Goal: Find specific fact: Find specific fact

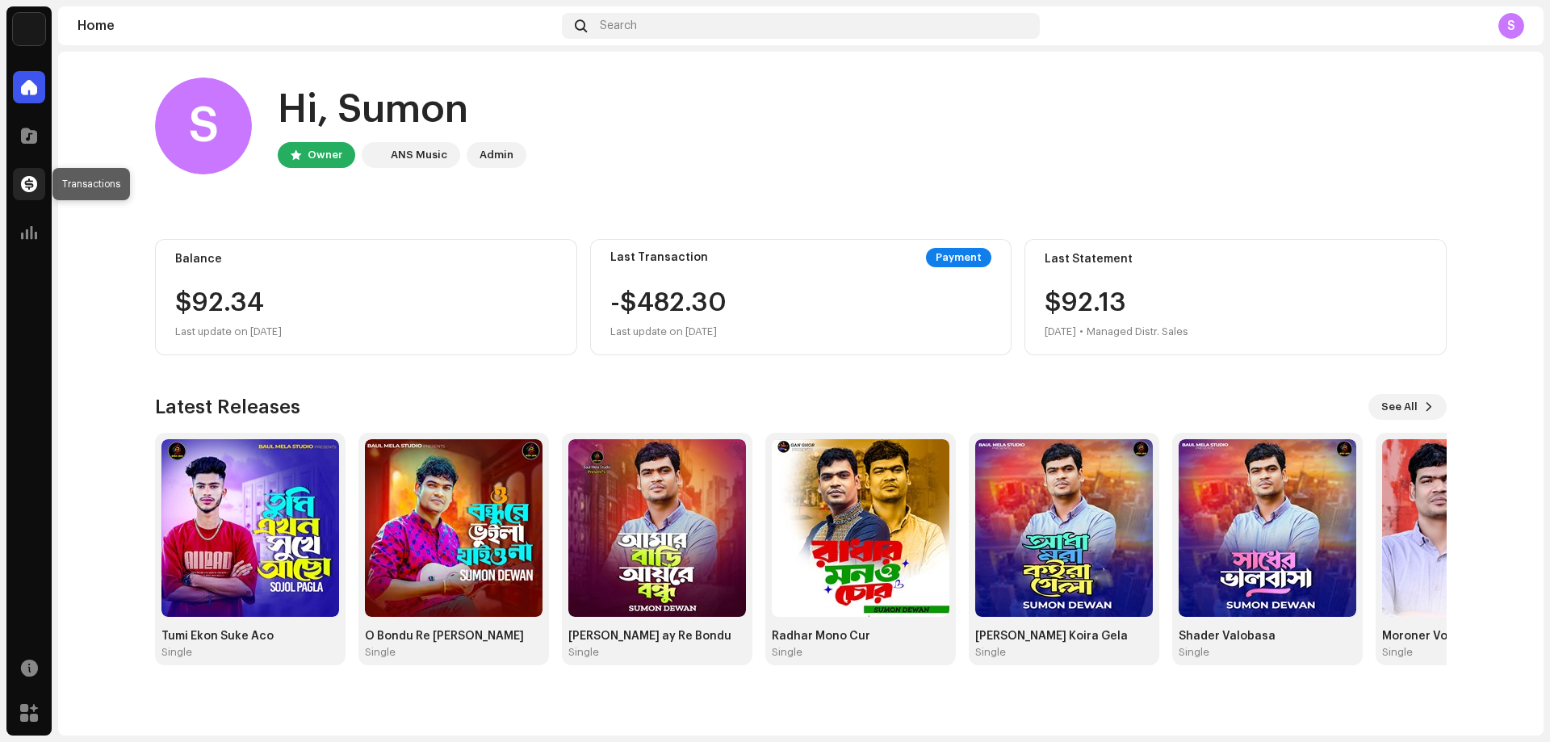
click at [32, 189] on span at bounding box center [29, 184] width 16 height 13
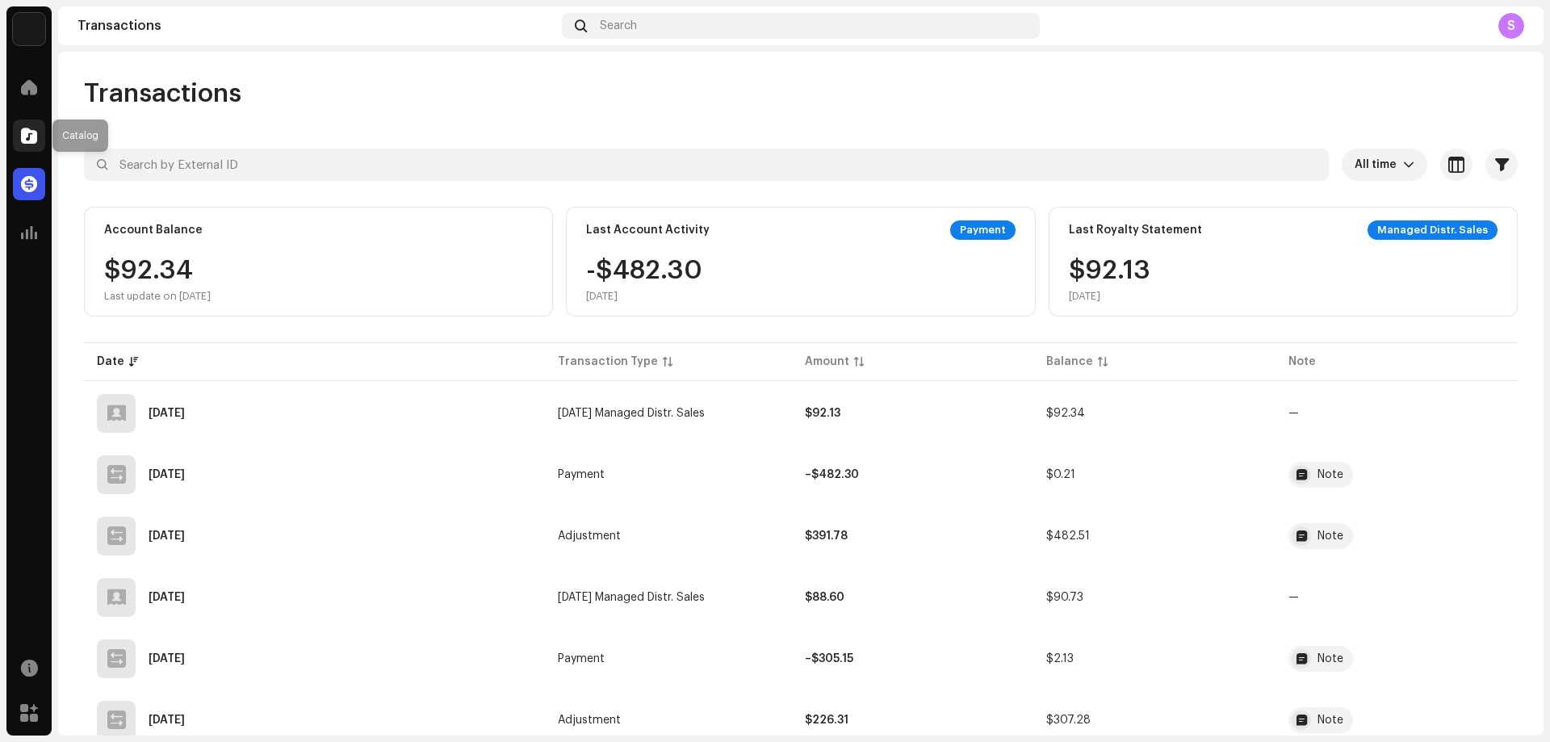
click at [19, 143] on div at bounding box center [29, 135] width 32 height 32
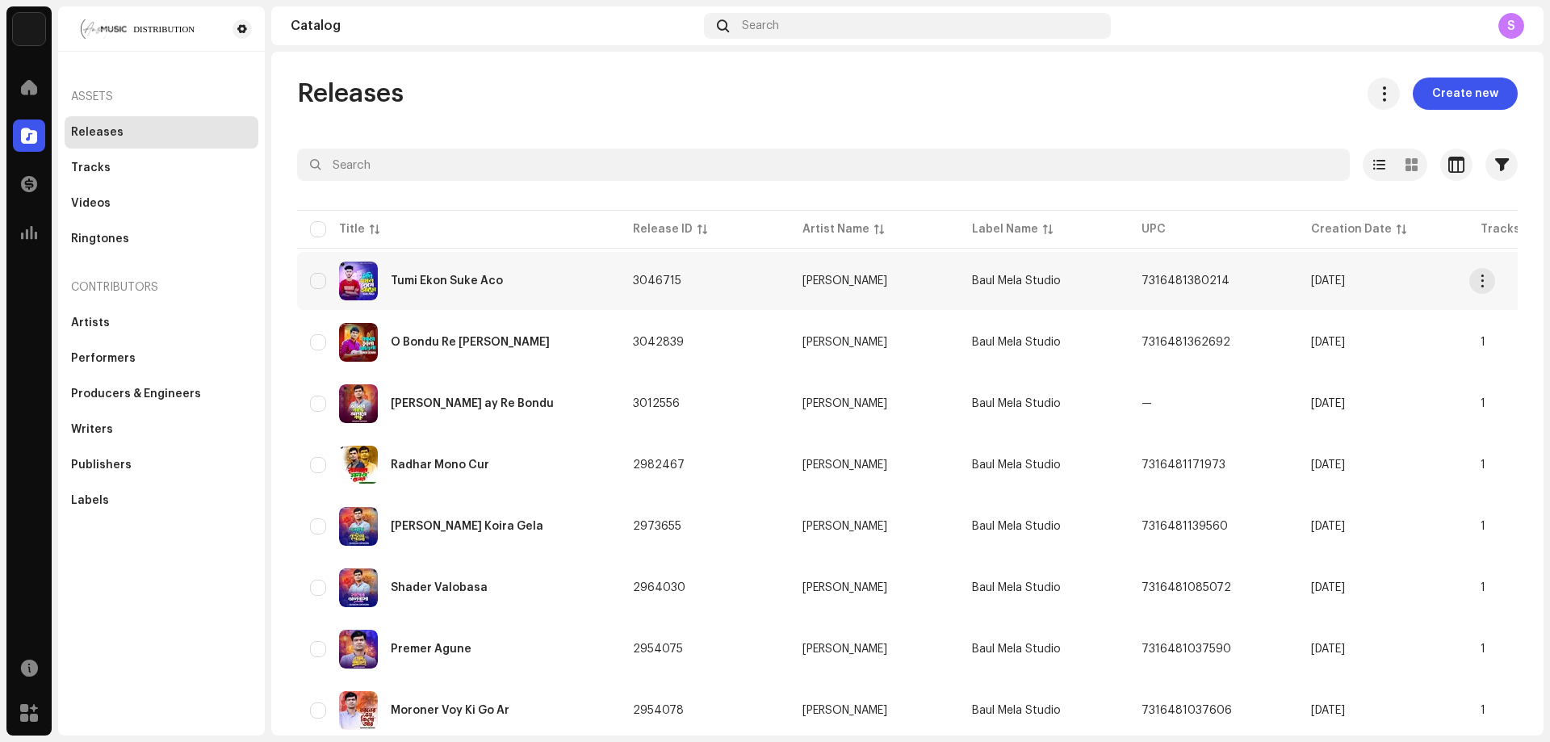
drag, startPoint x: 1143, startPoint y: 276, endPoint x: 1267, endPoint y: 279, distance: 123.6
click at [1267, 279] on td "7316481380214" at bounding box center [1214, 281] width 170 height 58
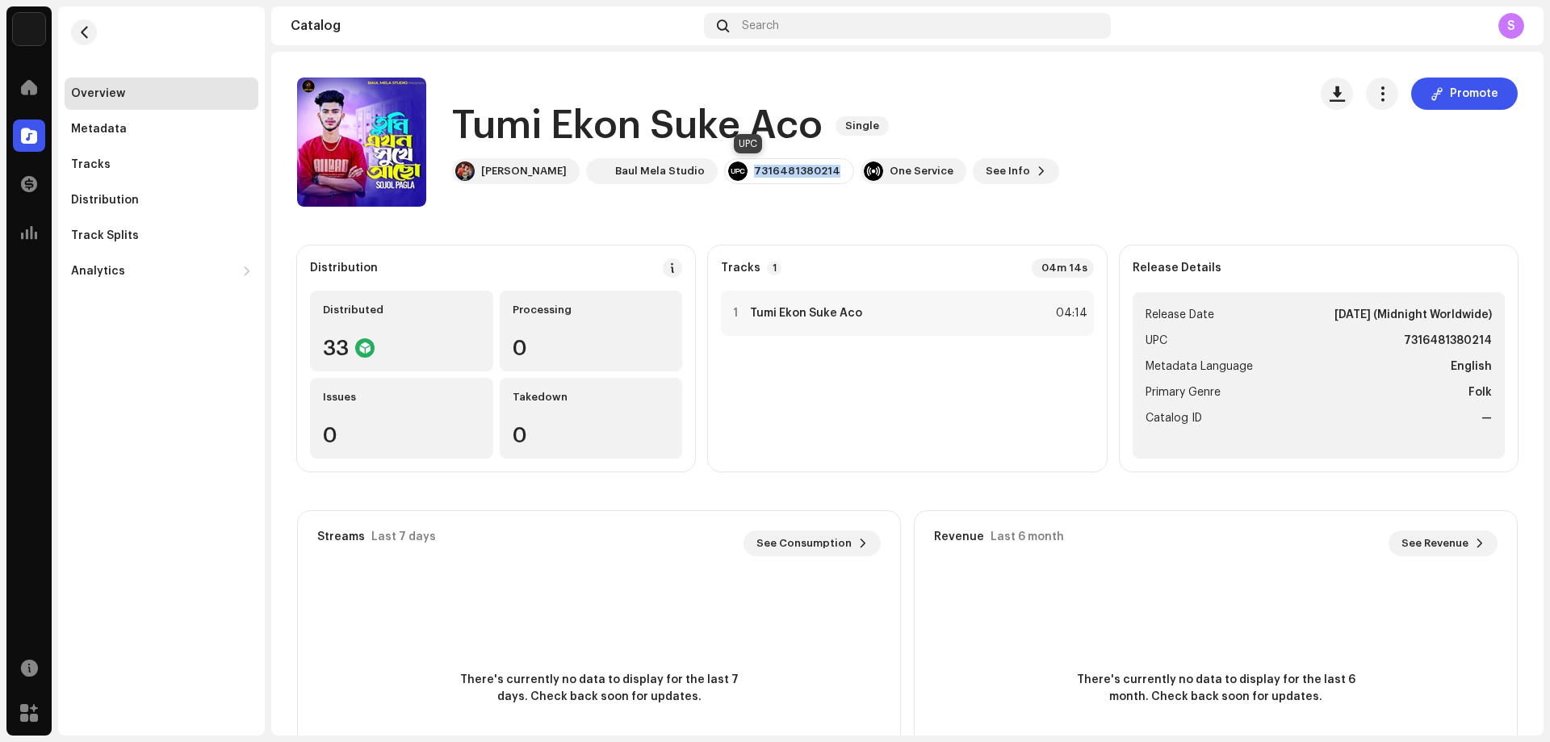
drag, startPoint x: 718, startPoint y: 166, endPoint x: 805, endPoint y: 174, distance: 87.5
click at [805, 174] on div "7316481380214" at bounding box center [789, 171] width 130 height 26
copy div "7316481380214"
